Goal: Information Seeking & Learning: Learn about a topic

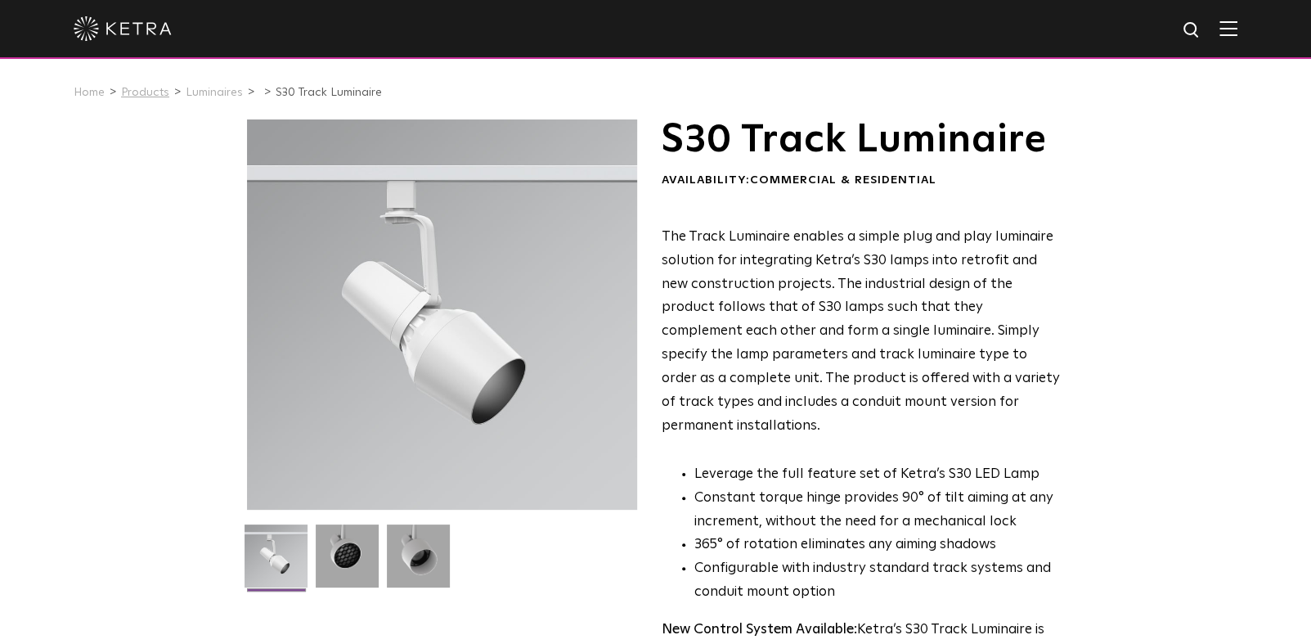
click at [149, 94] on link "Products" at bounding box center [145, 92] width 48 height 11
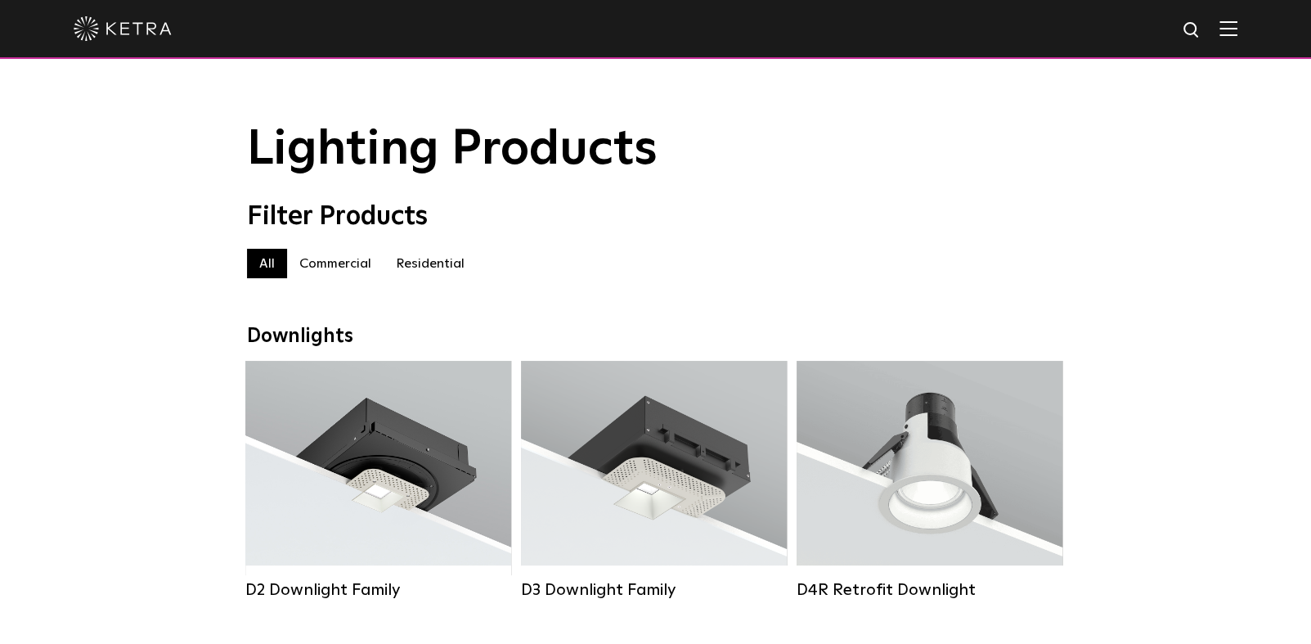
click at [337, 272] on label "Commercial" at bounding box center [335, 263] width 97 height 29
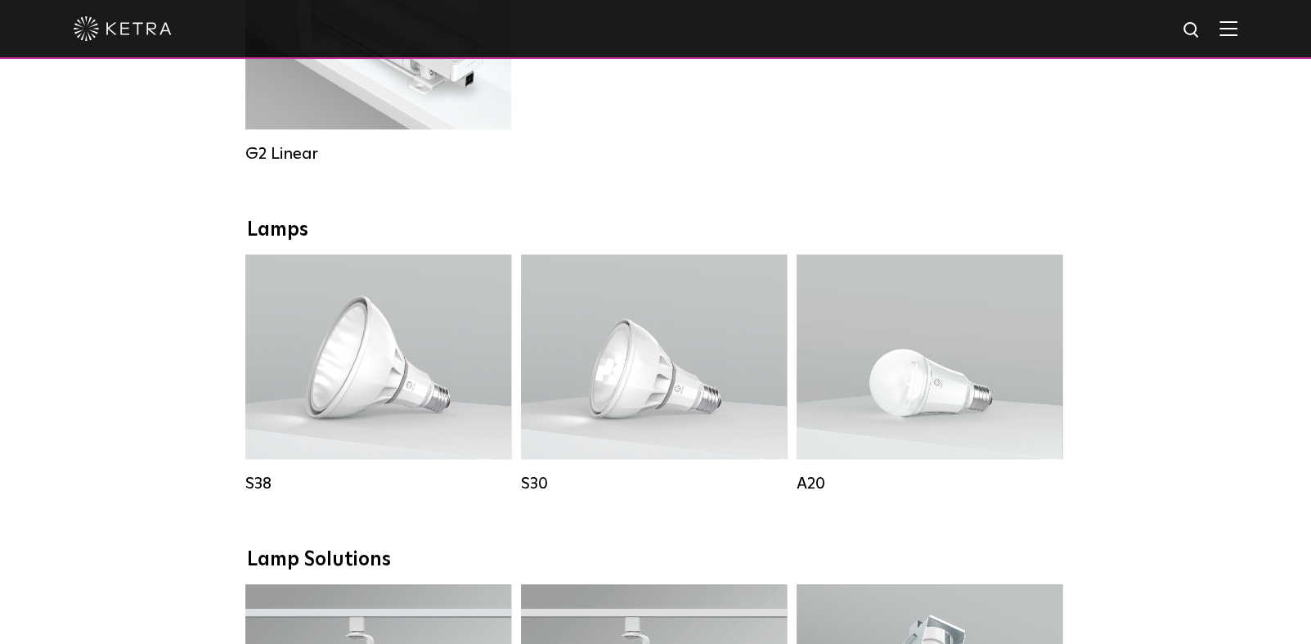
scroll to position [1227, 0]
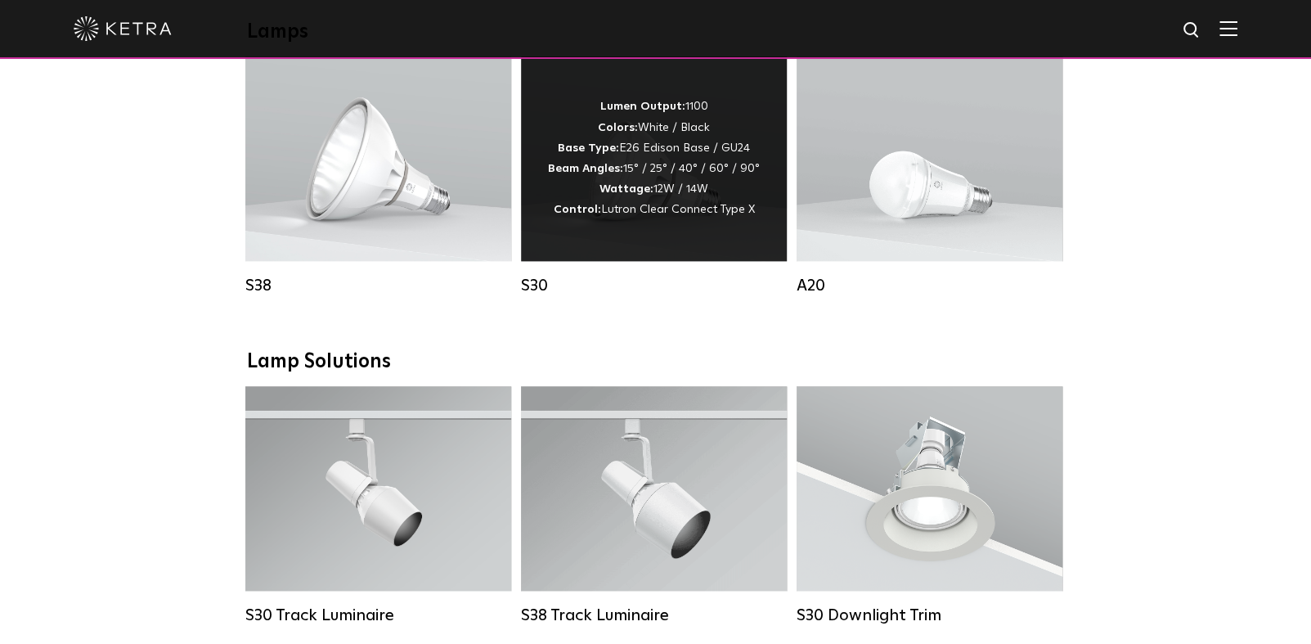
click at [598, 241] on div "Lumen Output: 1100 Colors: White / Black Base Type: E26 Edison Base / GU24 Beam…" at bounding box center [654, 158] width 266 height 205
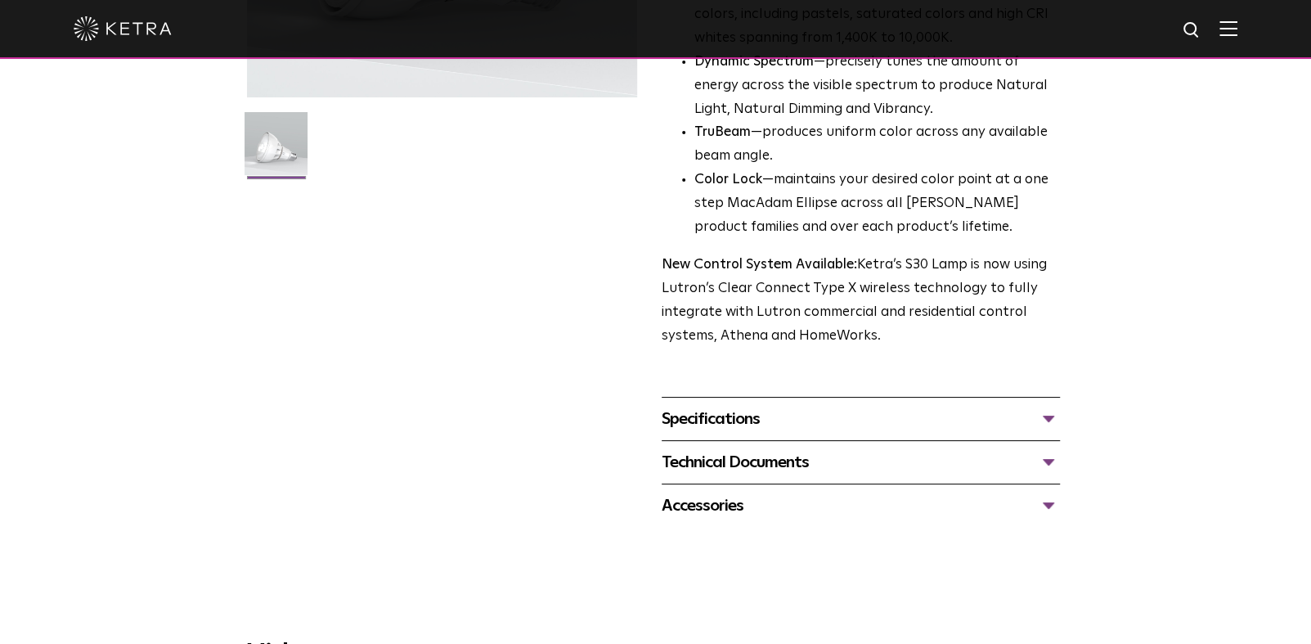
scroll to position [491, 0]
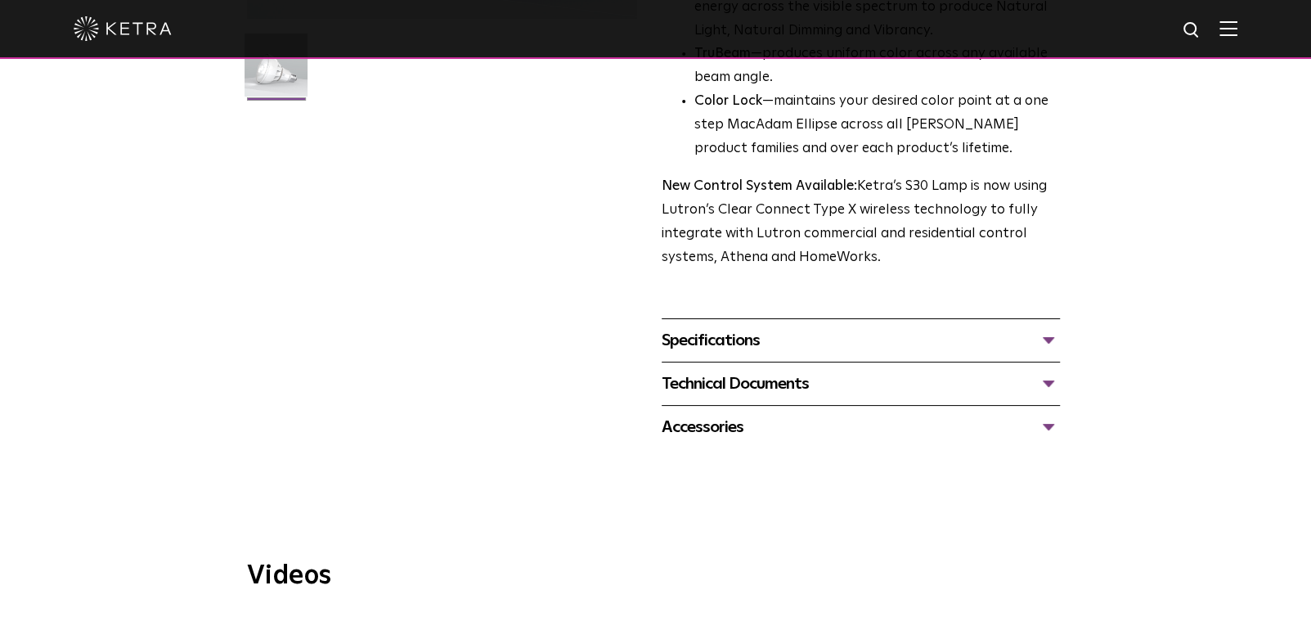
click at [741, 348] on div "Specifications" at bounding box center [861, 340] width 398 height 26
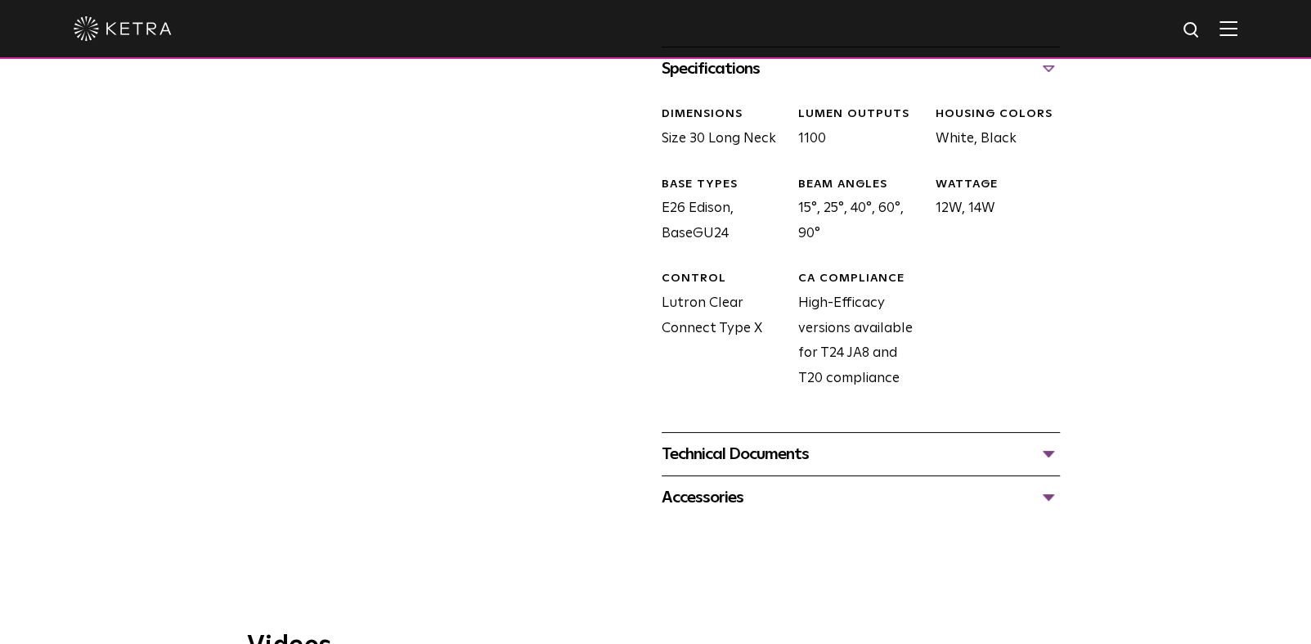
scroll to position [818, 0]
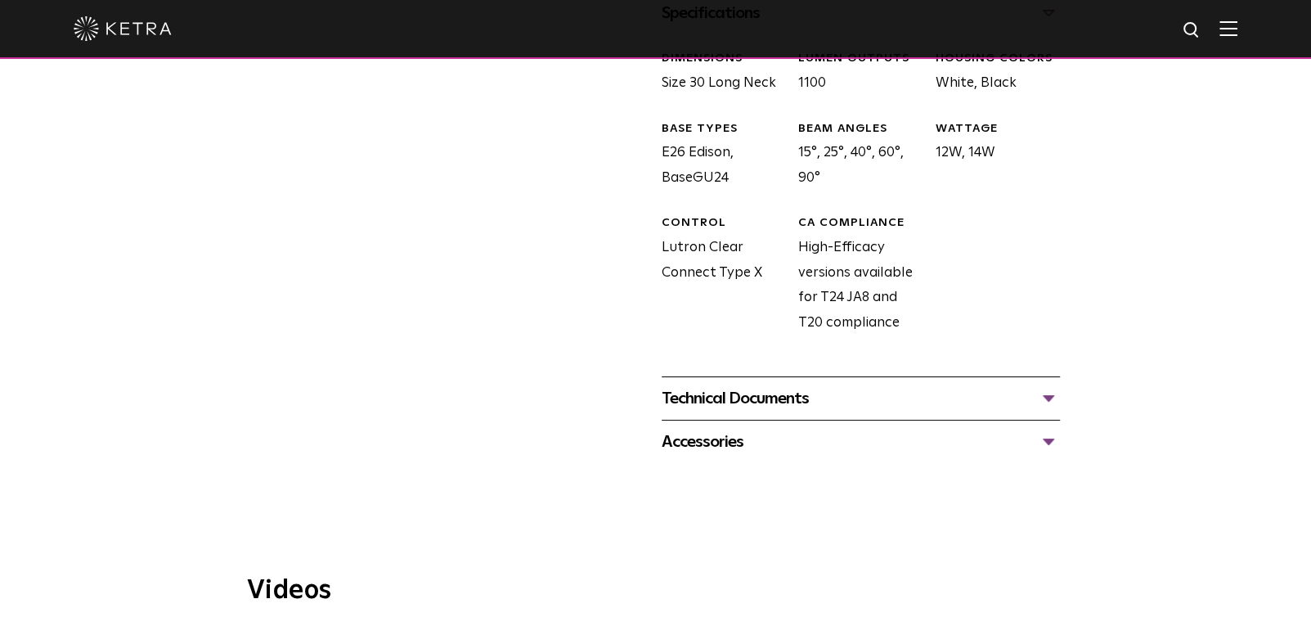
click at [755, 398] on div "Technical Documents" at bounding box center [861, 398] width 398 height 26
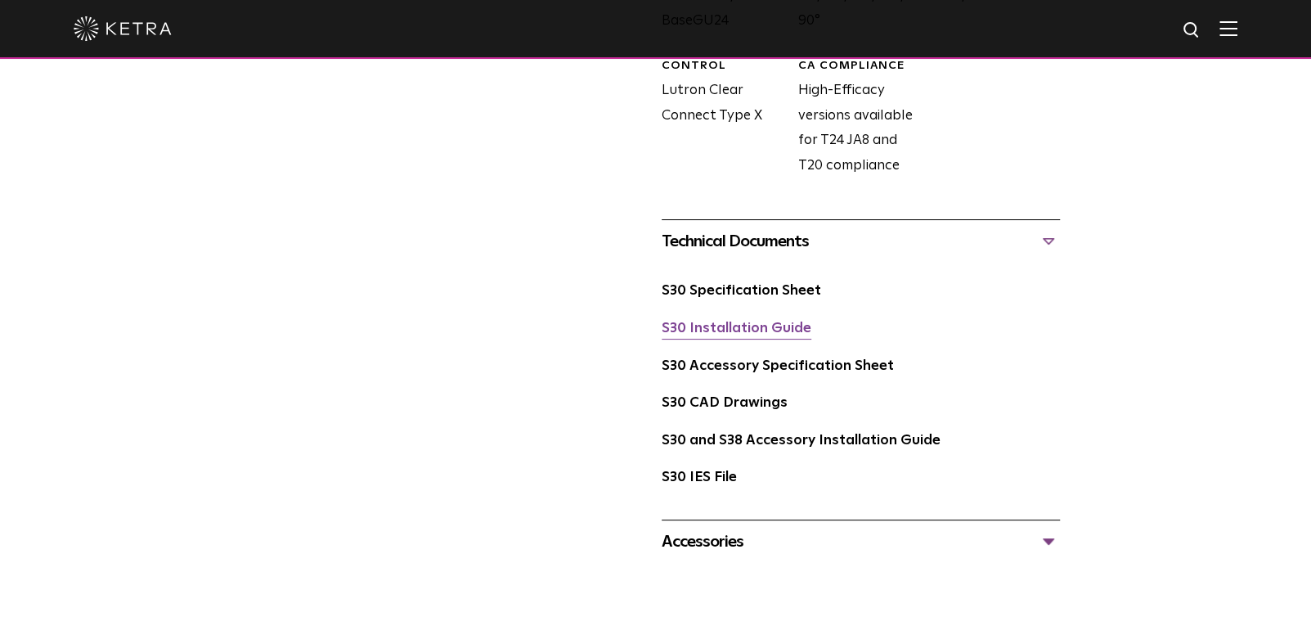
scroll to position [982, 0]
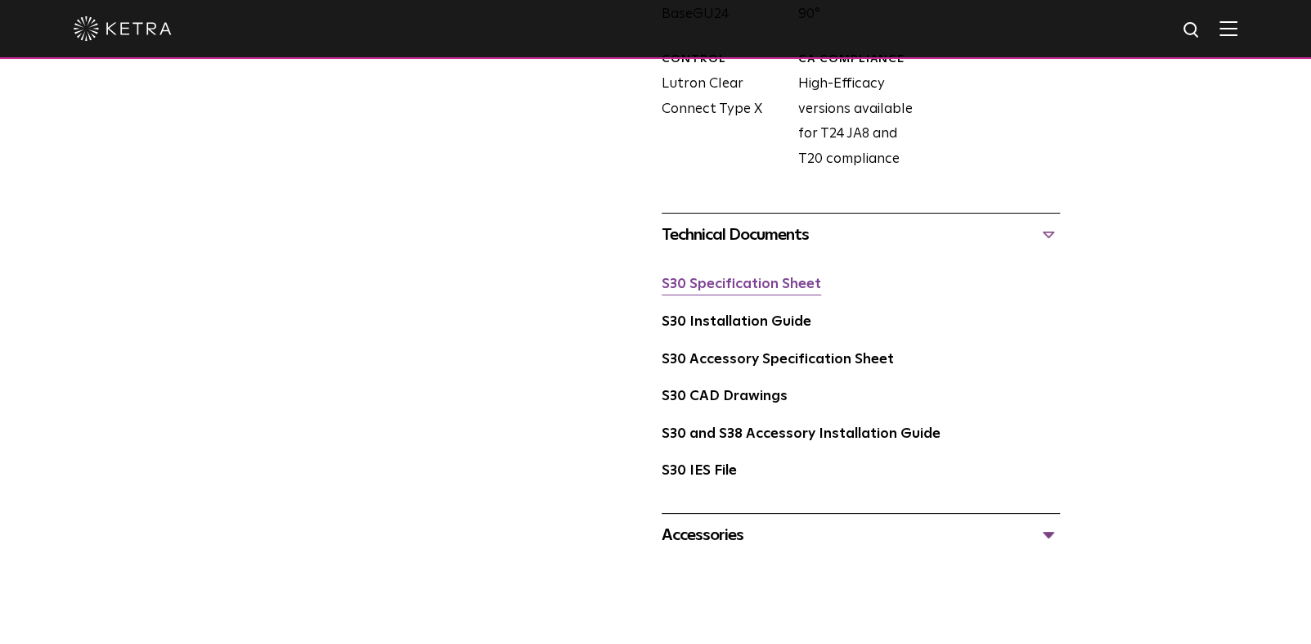
click at [741, 284] on link "S30 Specification Sheet" at bounding box center [742, 284] width 160 height 14
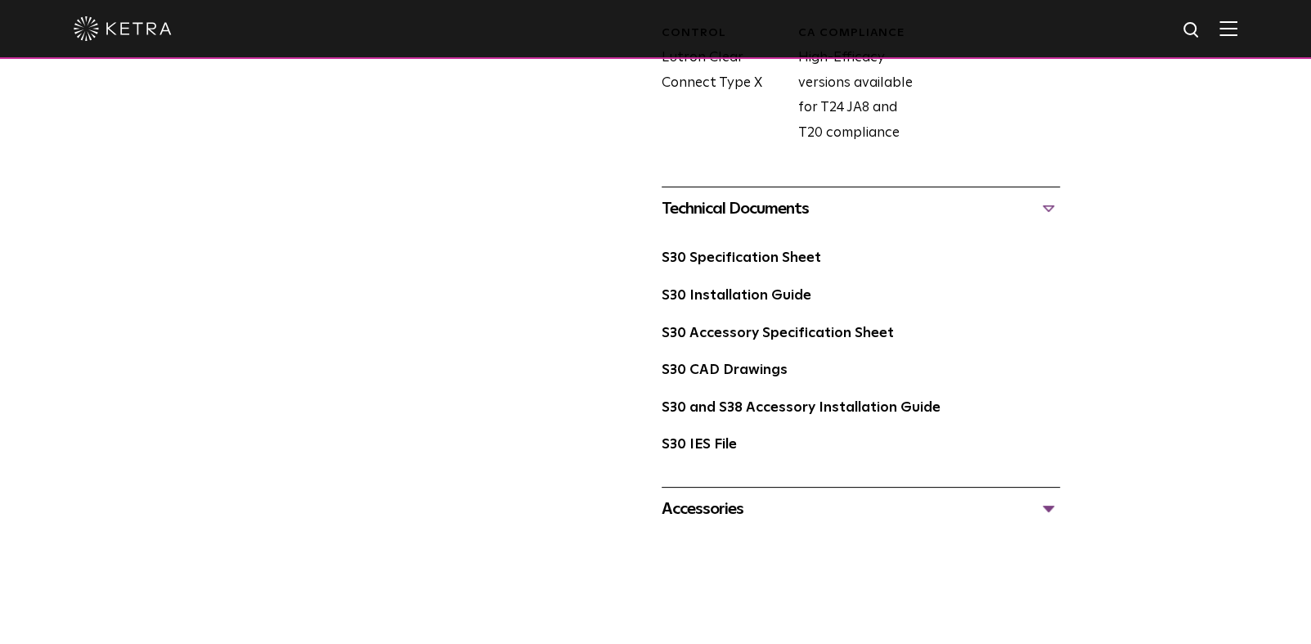
scroll to position [900, 0]
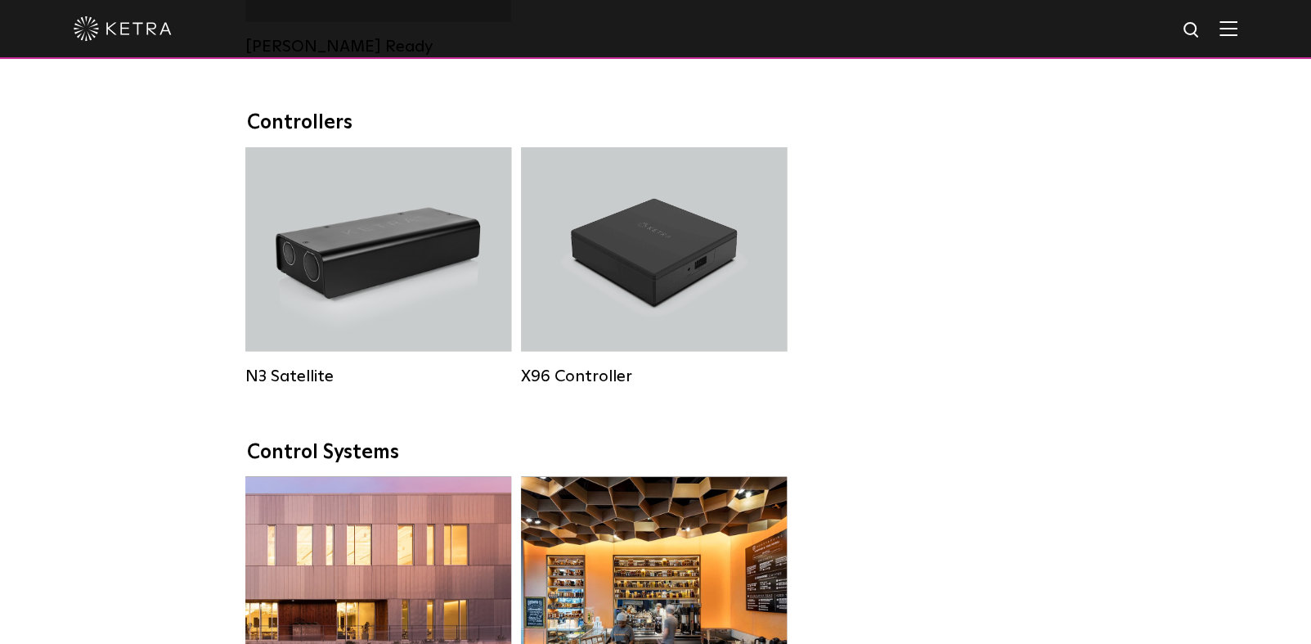
scroll to position [2002, 0]
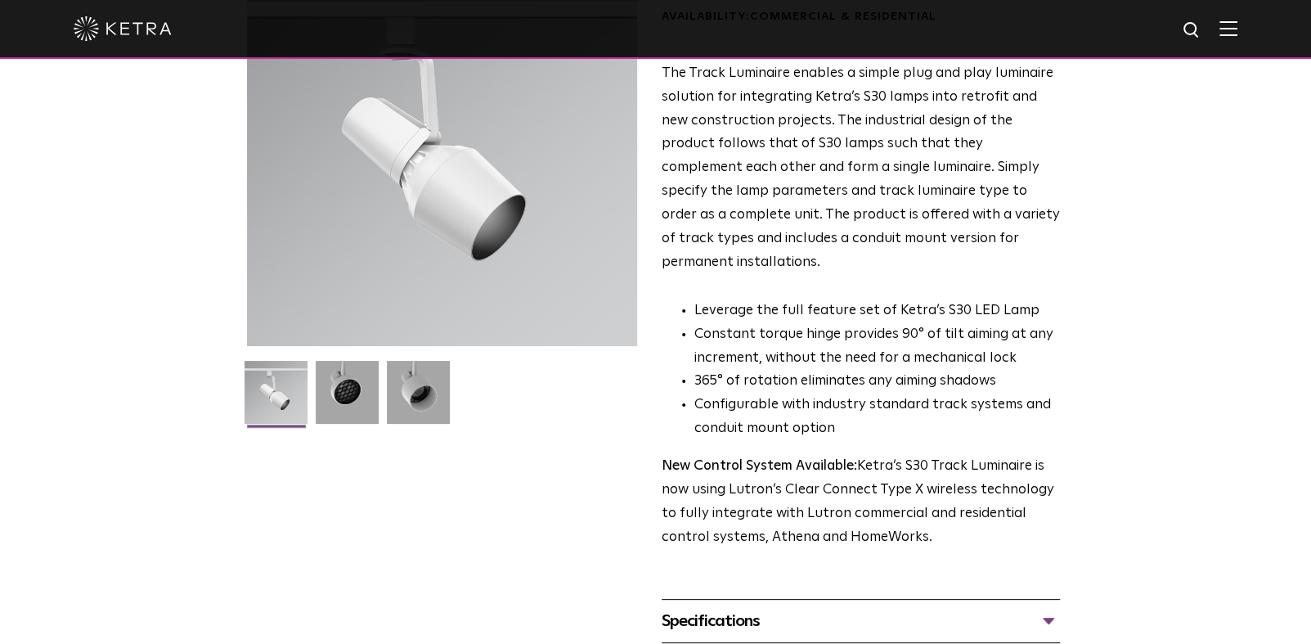
scroll to position [409, 0]
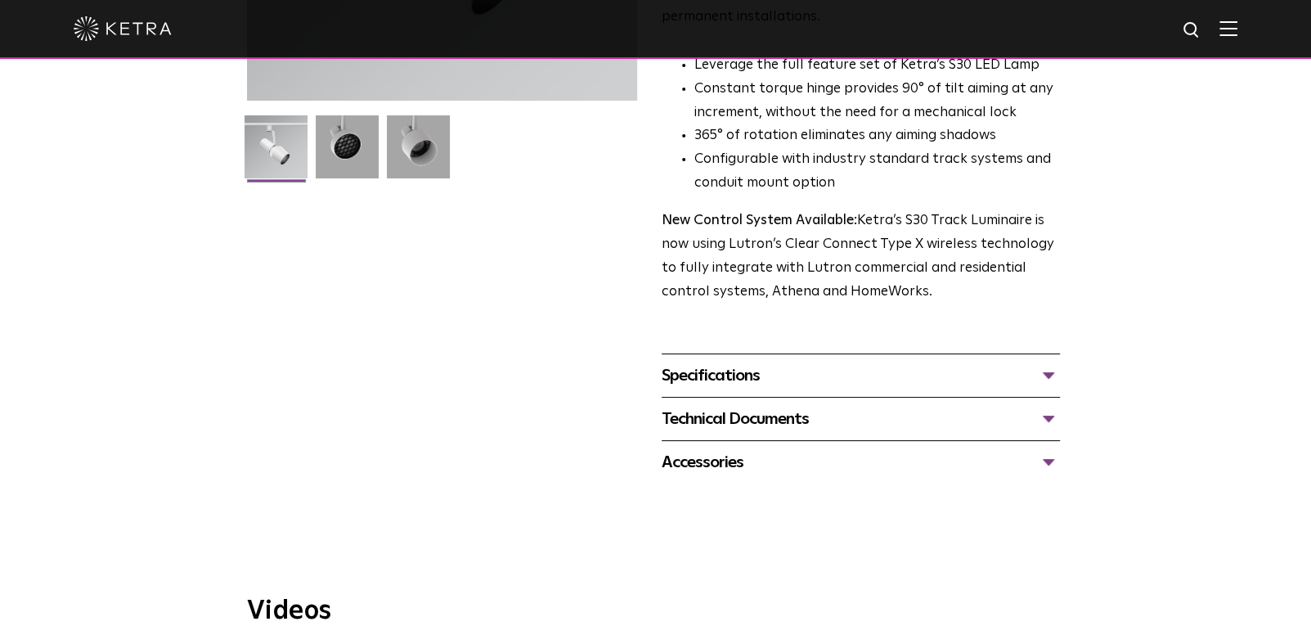
click at [748, 362] on div "Specifications" at bounding box center [861, 375] width 398 height 26
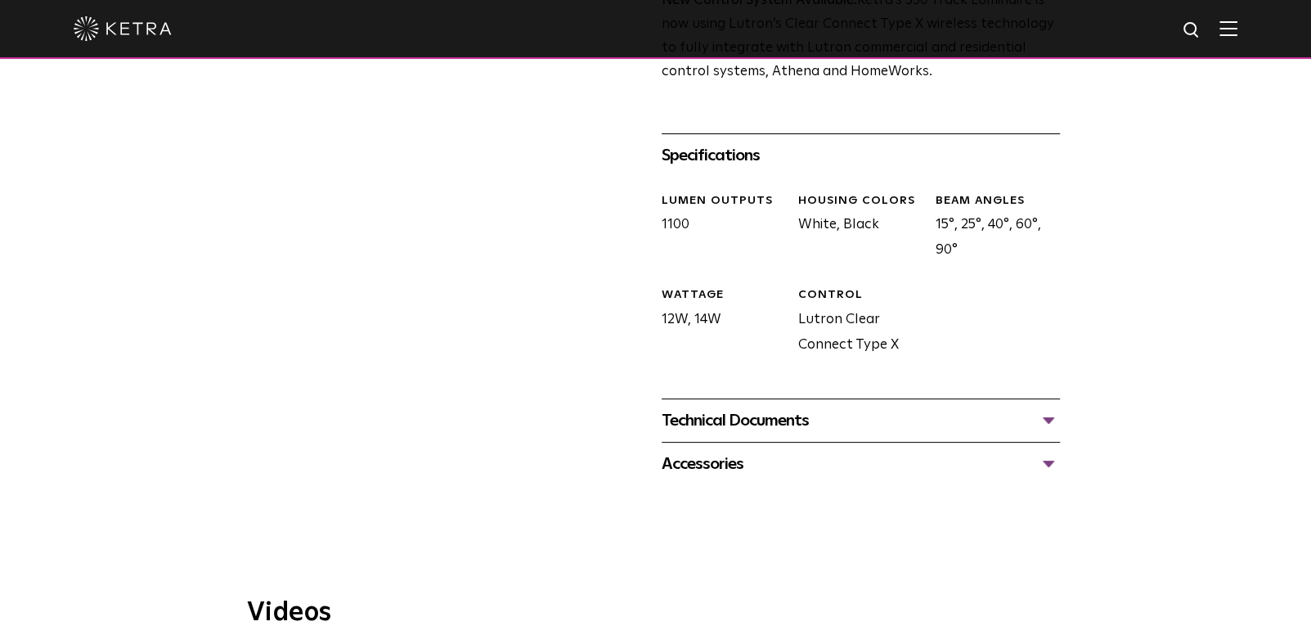
scroll to position [655, 0]
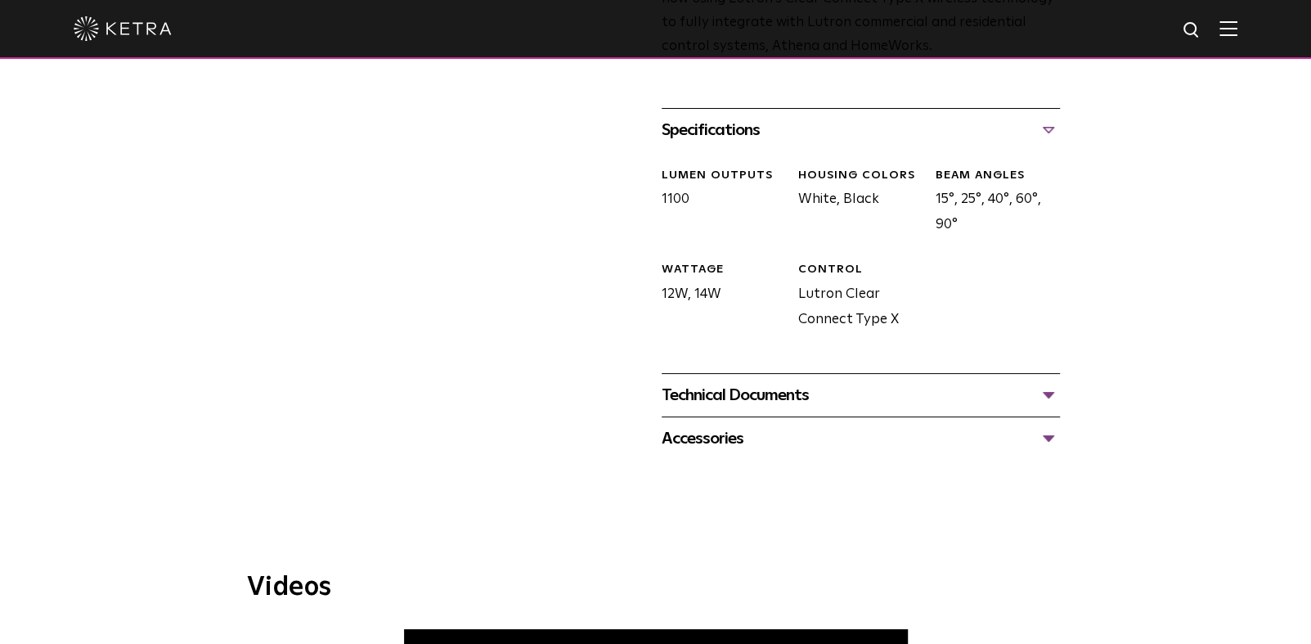
click at [727, 382] on div "Technical Documents" at bounding box center [861, 395] width 398 height 26
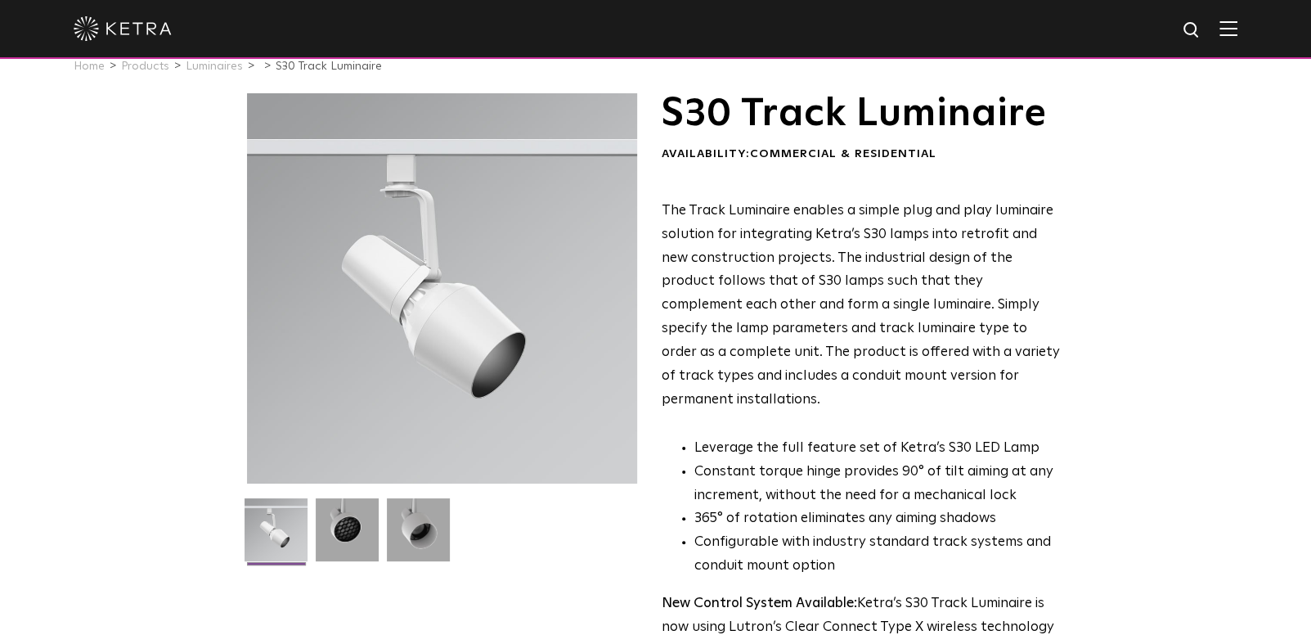
scroll to position [0, 0]
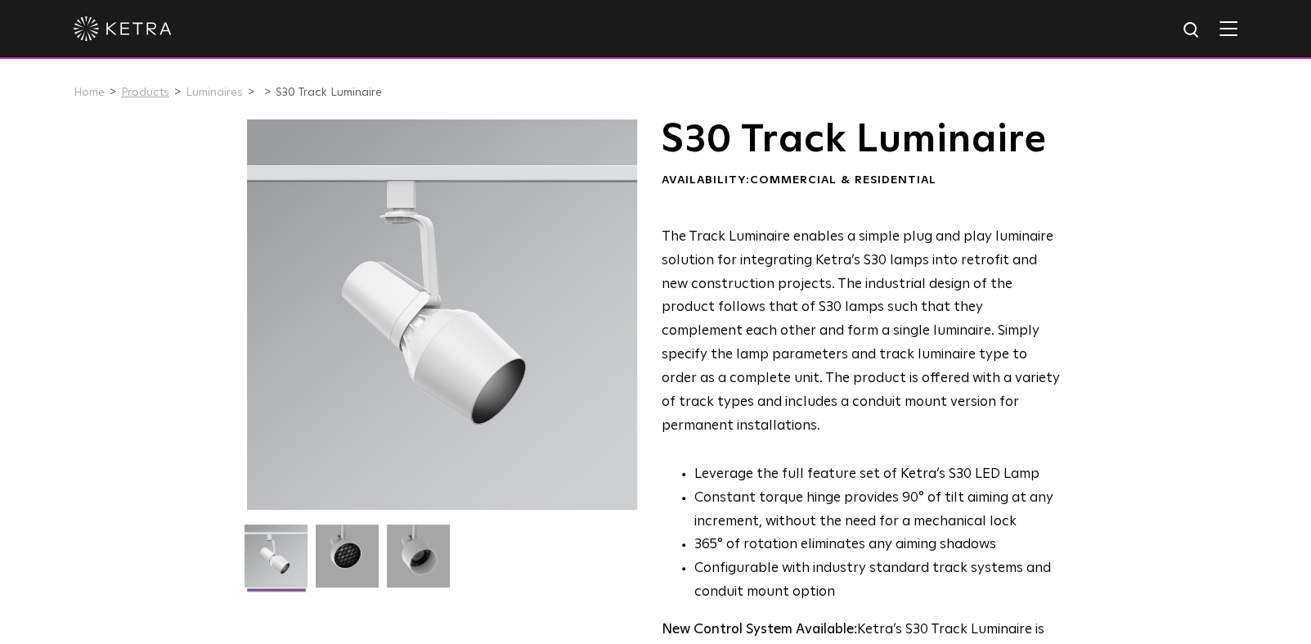
click at [147, 88] on link "Products" at bounding box center [145, 92] width 48 height 11
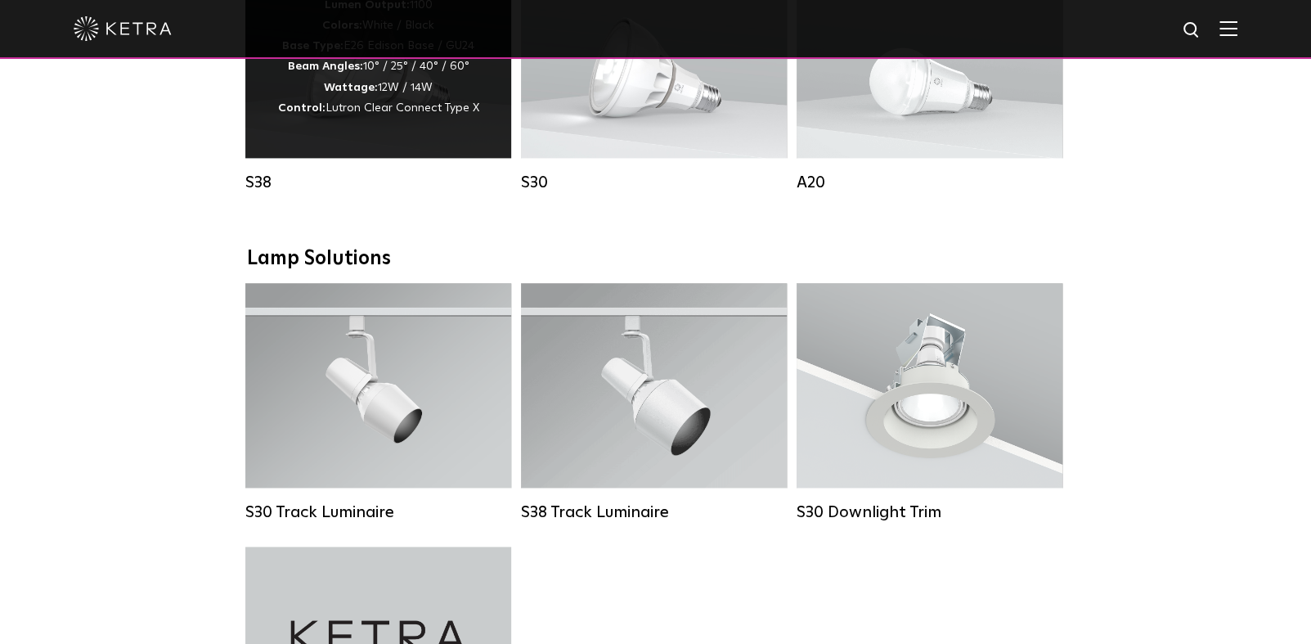
scroll to position [1145, 0]
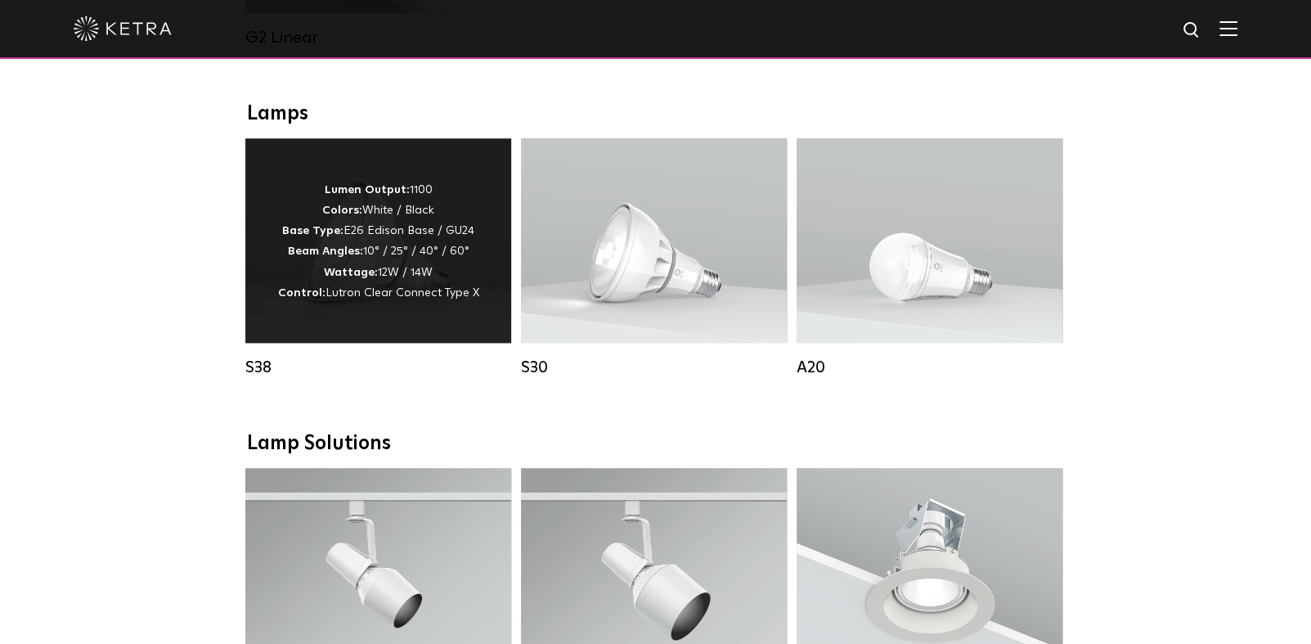
click at [414, 299] on span "Lutron Clear Connect Type X" at bounding box center [403, 292] width 154 height 11
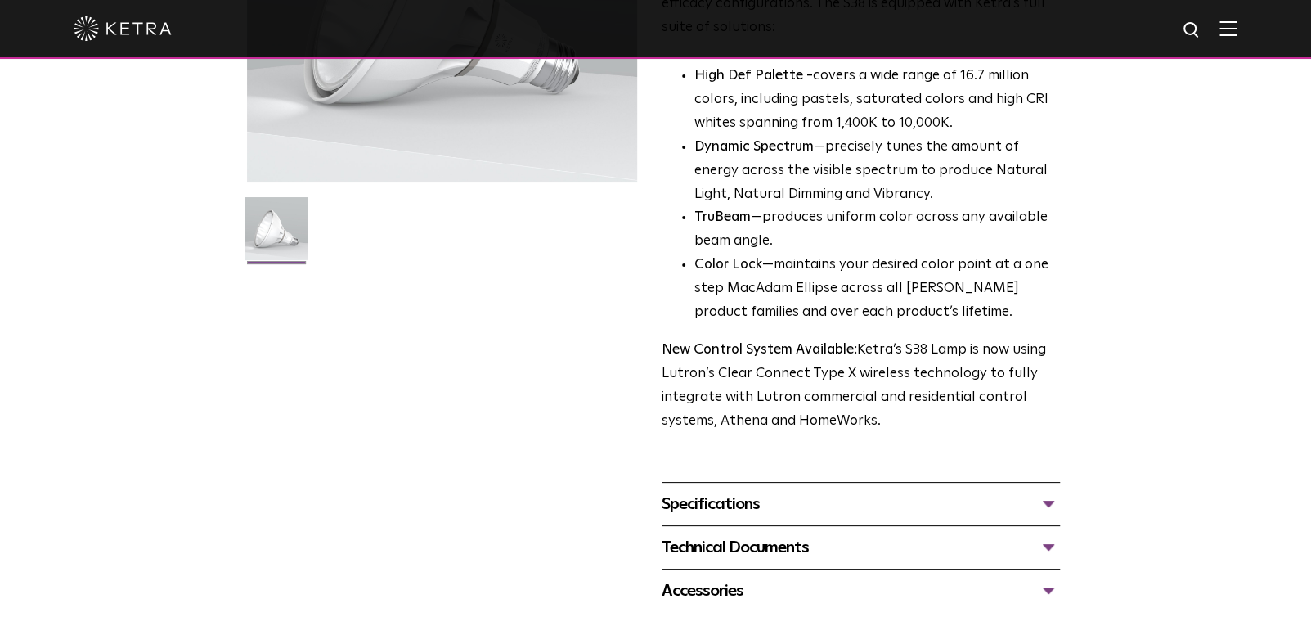
scroll to position [573, 0]
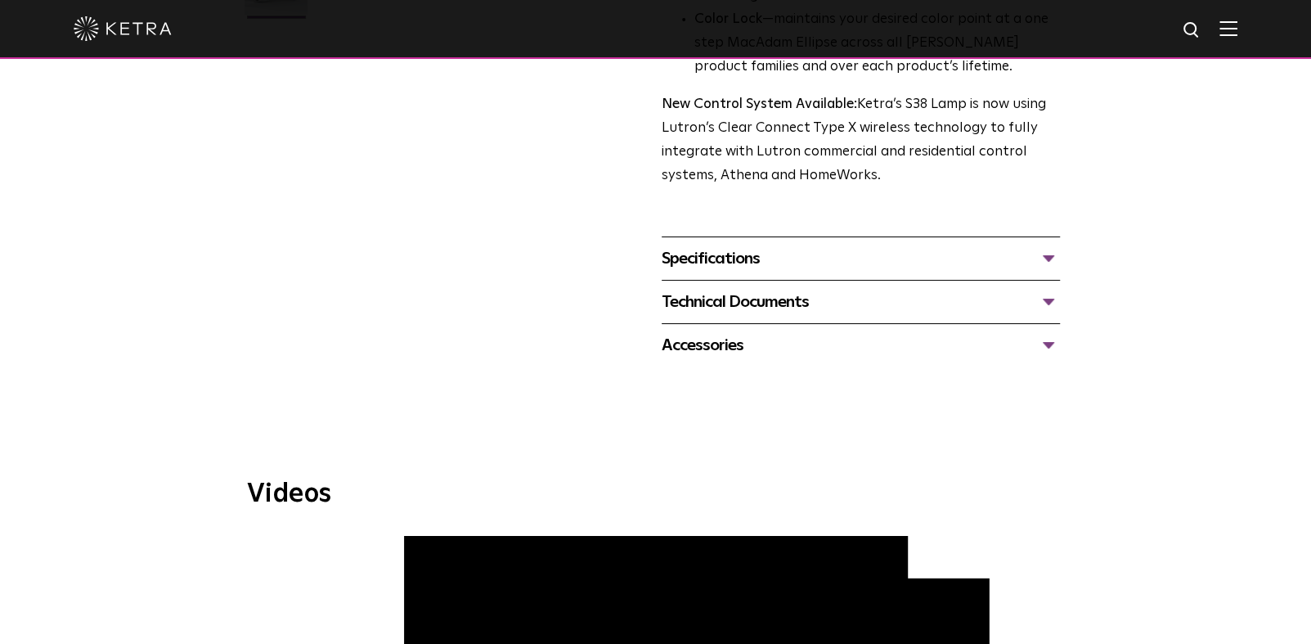
click at [732, 261] on div "Specifications" at bounding box center [861, 258] width 398 height 26
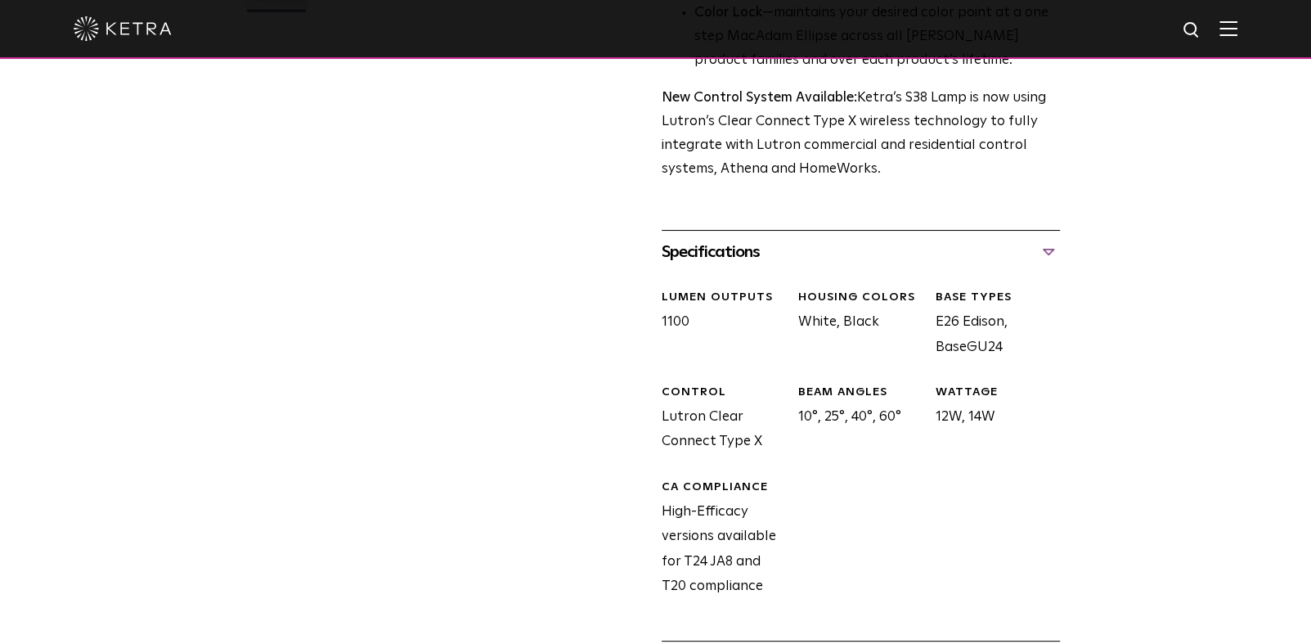
scroll to position [900, 0]
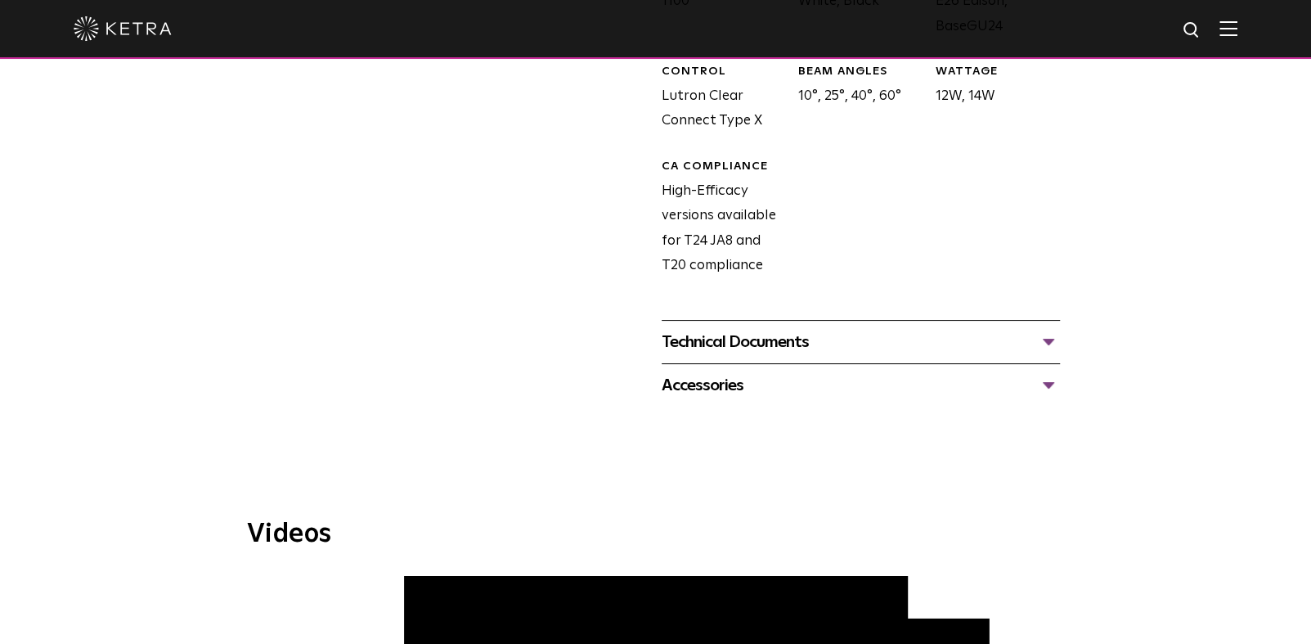
click at [693, 344] on div "Technical Documents" at bounding box center [861, 342] width 398 height 26
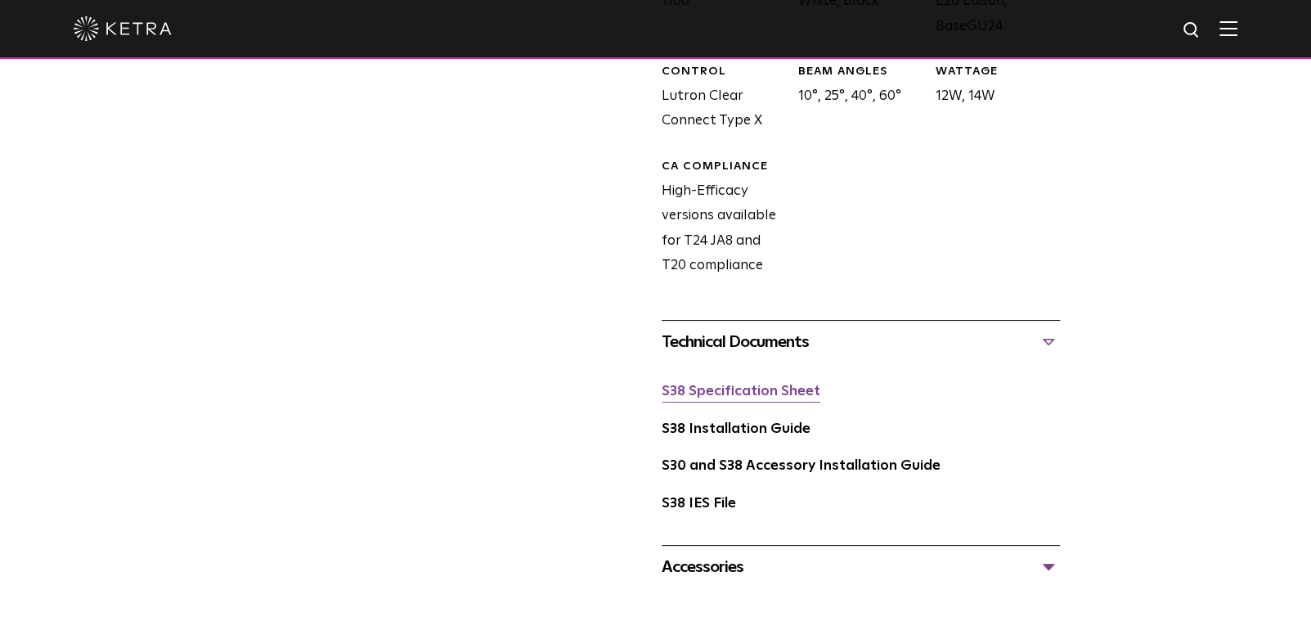
click at [752, 392] on link "S38 Specification Sheet" at bounding box center [741, 392] width 159 height 14
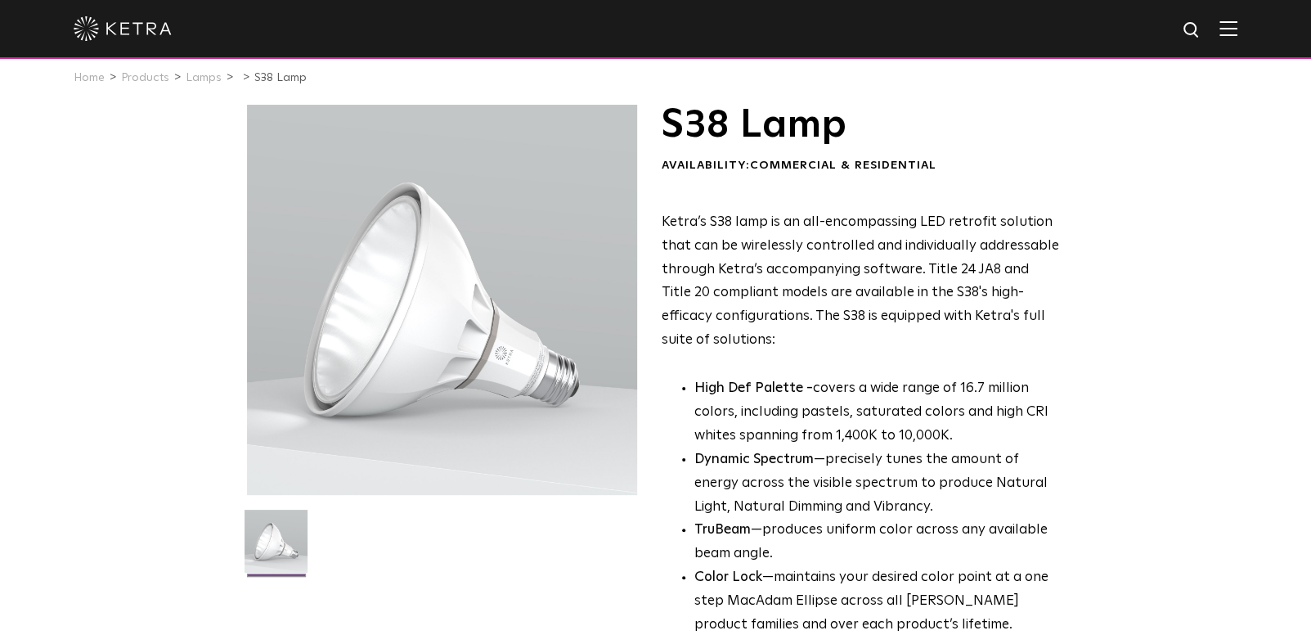
scroll to position [0, 0]
